Goal: Task Accomplishment & Management: Manage account settings

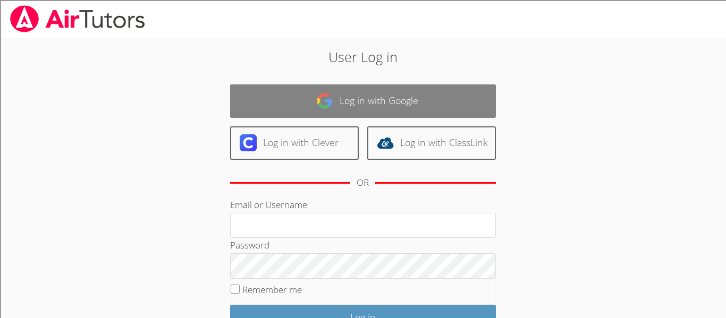
click at [318, 110] on link "Log in with Google" at bounding box center [363, 101] width 266 height 33
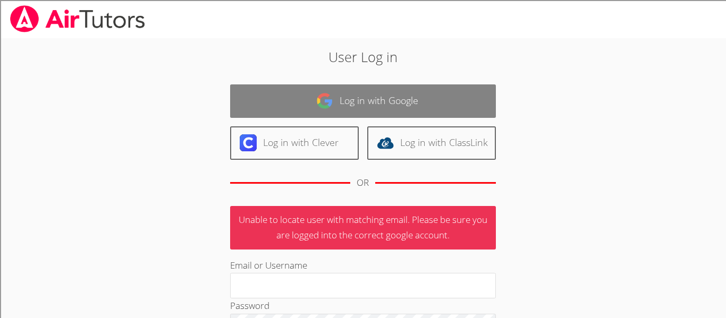
click at [408, 102] on link "Log in with Google" at bounding box center [363, 101] width 266 height 33
click at [252, 105] on link "Log in with Google" at bounding box center [363, 101] width 266 height 33
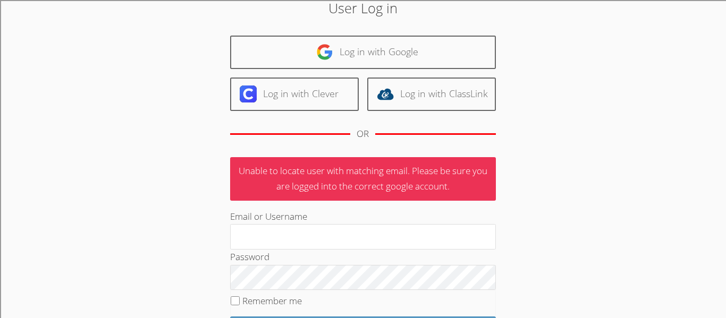
scroll to position [45, 0]
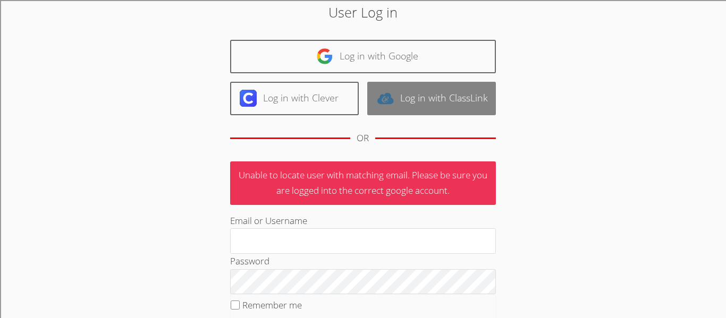
click at [397, 107] on link "Log in with ClassLink" at bounding box center [431, 98] width 129 height 33
